Goal: Information Seeking & Learning: Learn about a topic

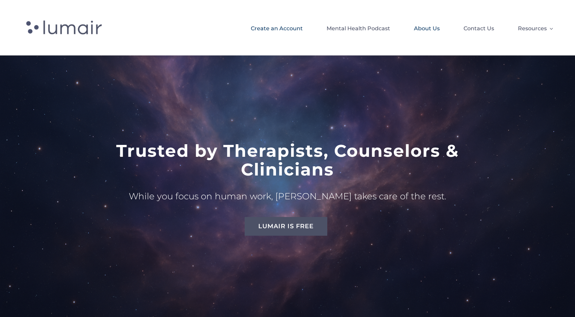
click at [424, 26] on span "About Us" at bounding box center [427, 29] width 26 height 12
click at [355, 24] on span "Mental Health Podcast" at bounding box center [358, 29] width 64 height 12
